Goal: Navigation & Orientation: Find specific page/section

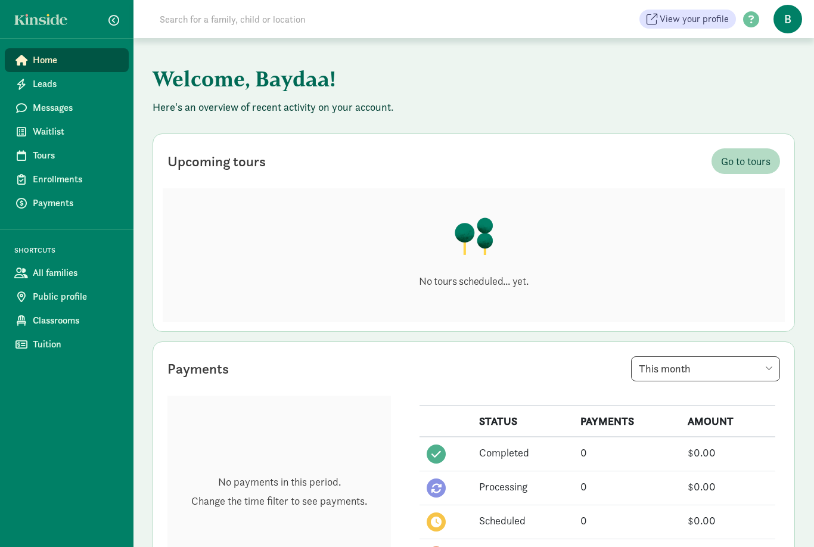
click at [47, 107] on span "Messages" at bounding box center [76, 108] width 86 height 14
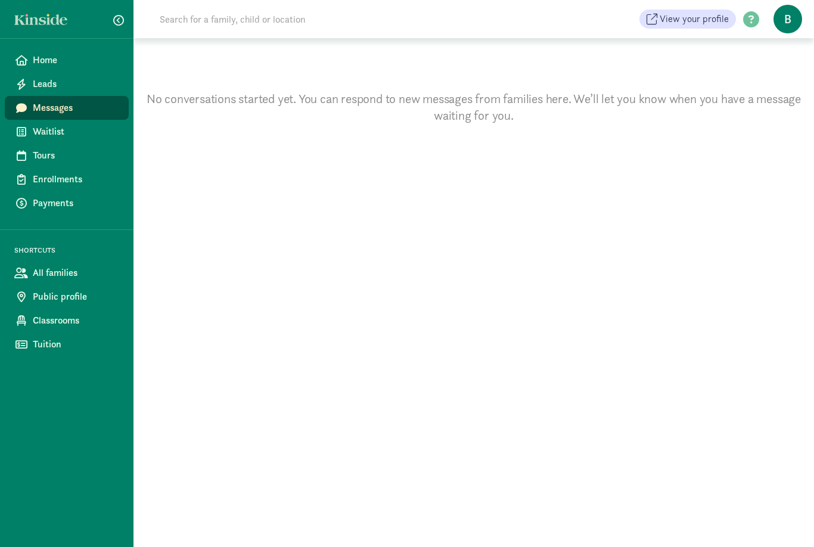
click at [39, 139] on link "Waitlist" at bounding box center [67, 132] width 124 height 24
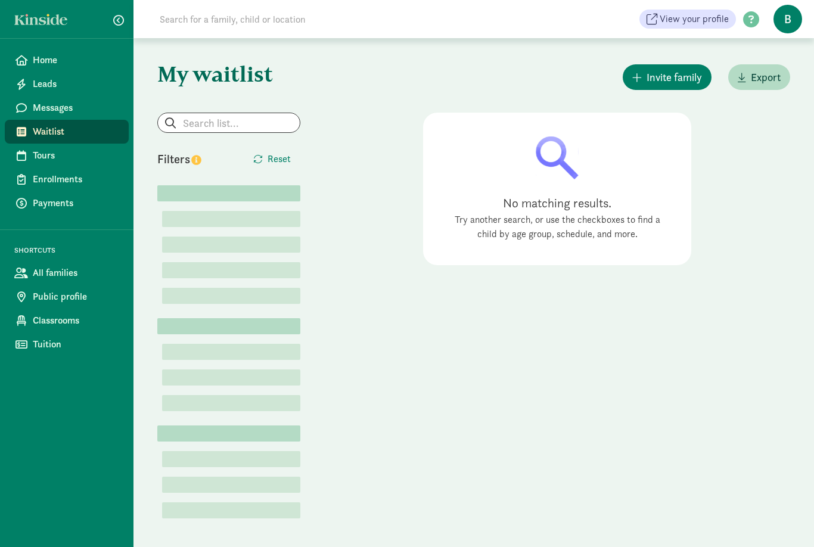
click at [52, 280] on link "All families" at bounding box center [67, 273] width 124 height 24
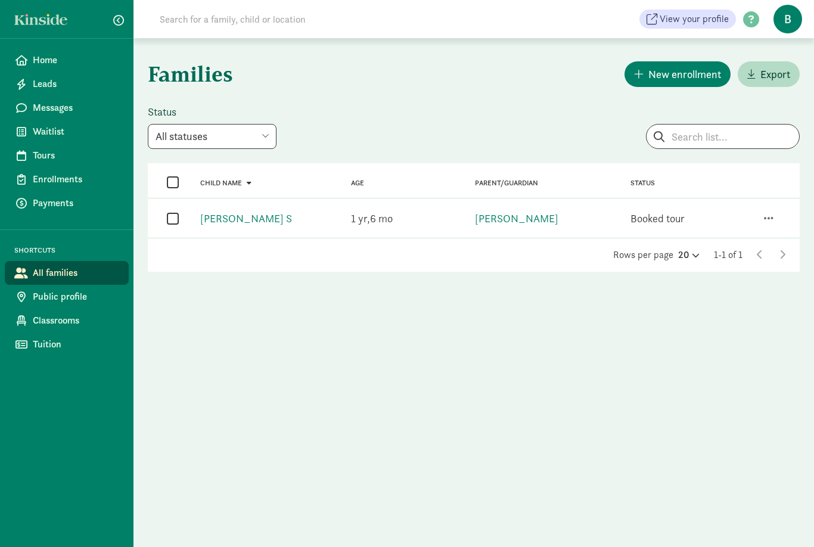
click at [505, 223] on link "Zoe Staggs" at bounding box center [516, 219] width 83 height 14
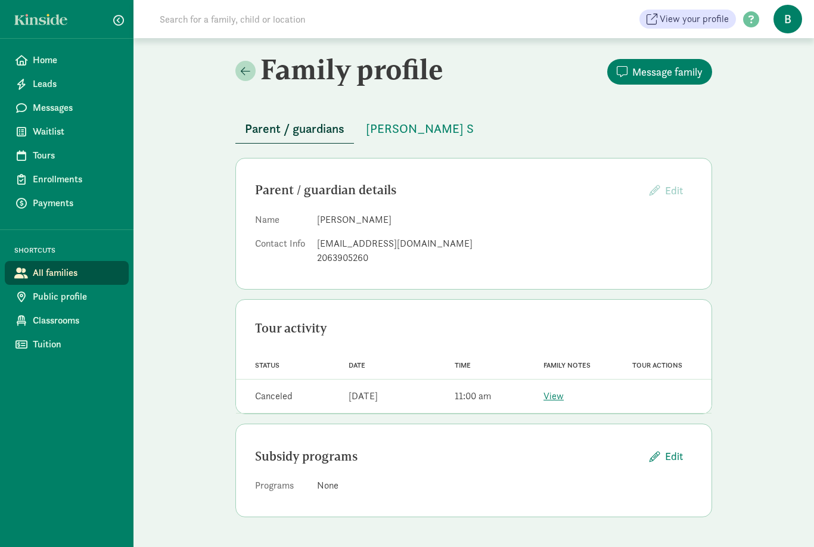
click at [551, 397] on link "View" at bounding box center [553, 396] width 20 height 13
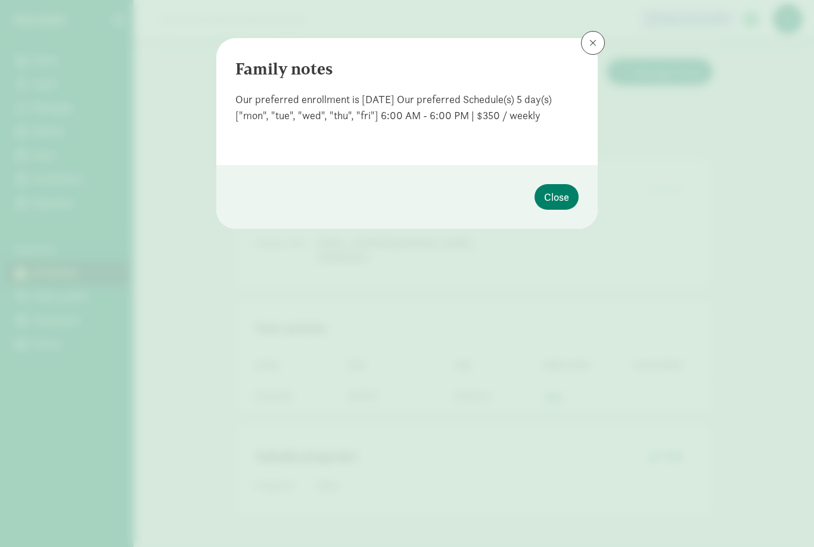
click at [559, 201] on span "Close" at bounding box center [556, 197] width 25 height 16
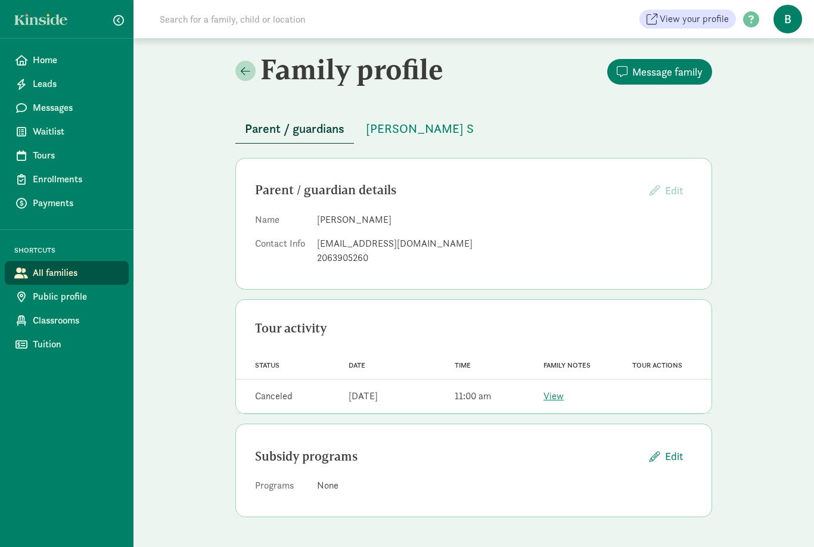
click at [57, 300] on span "Public profile" at bounding box center [76, 297] width 86 height 14
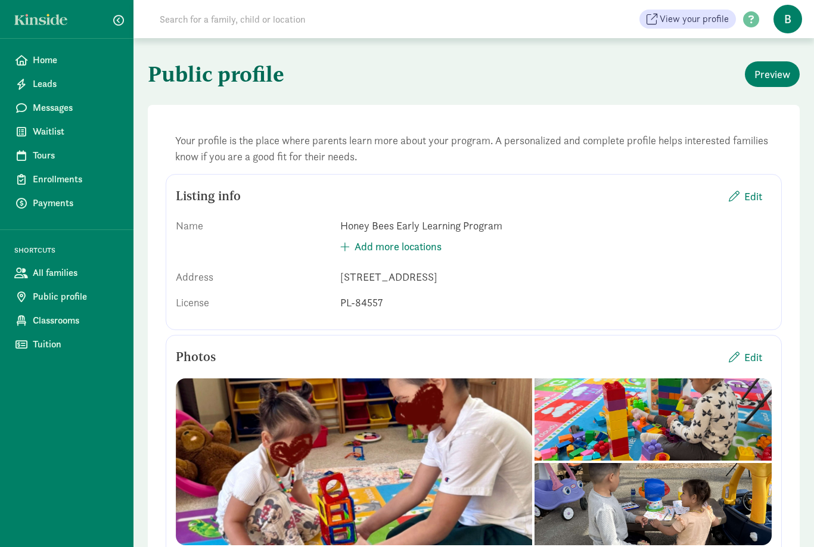
click at [58, 280] on link "All families" at bounding box center [67, 273] width 124 height 24
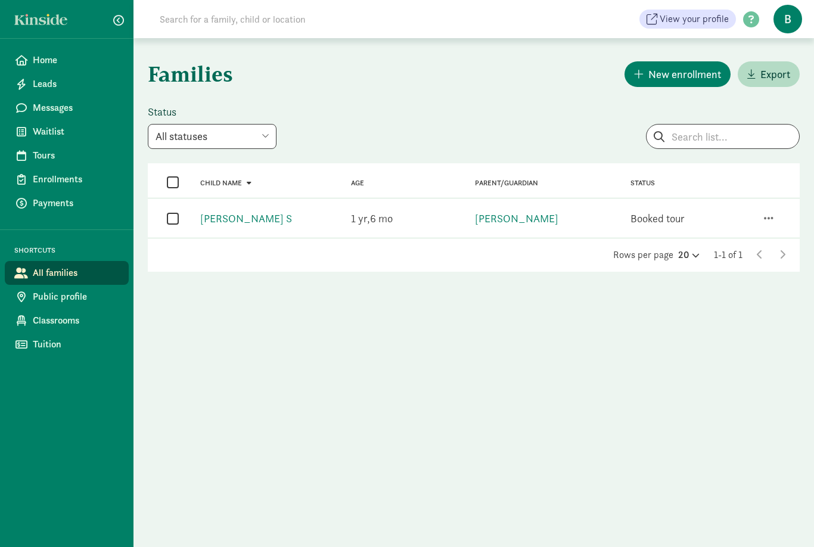
click at [689, 256] on icon at bounding box center [694, 255] width 10 height 8
click at [593, 371] on div "Families New enrollment Export Status All statuses Enrolled Inactive Removed fr…" at bounding box center [473, 292] width 680 height 509
click at [41, 51] on link "Home" at bounding box center [67, 60] width 124 height 24
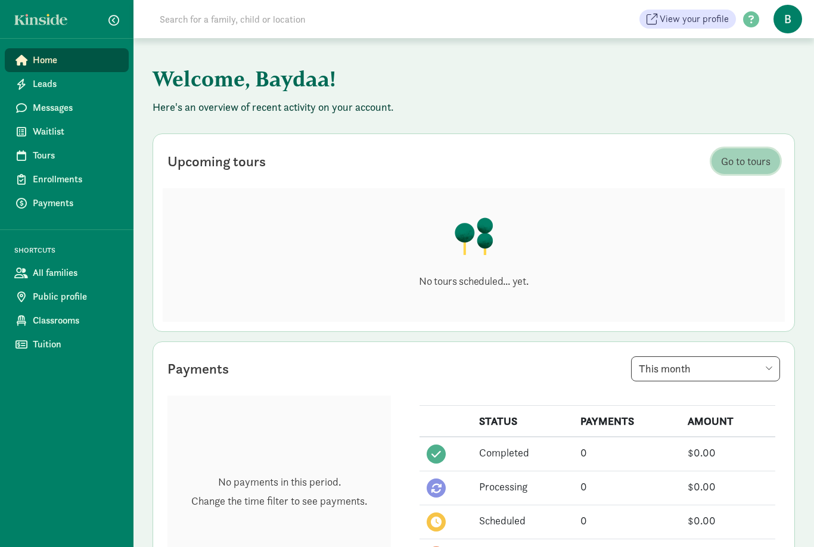
click at [742, 155] on span "Go to tours" at bounding box center [745, 161] width 49 height 16
